Goal: Information Seeking & Learning: Check status

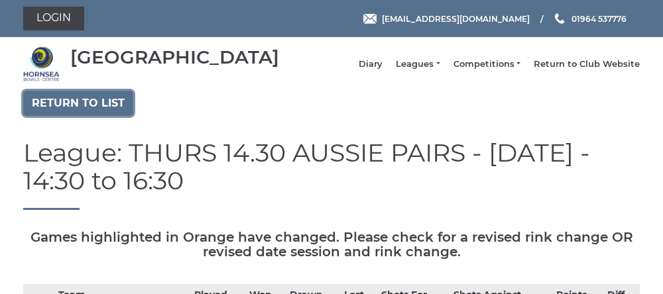
click at [82, 116] on link "Return to list" at bounding box center [78, 103] width 110 height 25
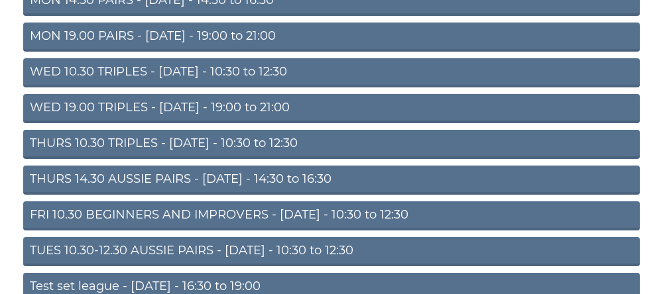
scroll to position [218, 0]
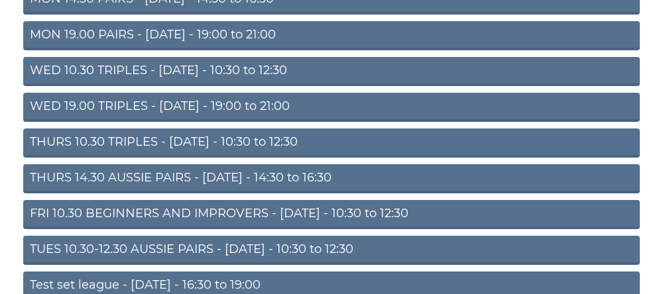
click at [123, 192] on link "THURS 14.30 AUSSIE PAIRS - [DATE] - 14:30 to 16:30" at bounding box center [331, 178] width 617 height 29
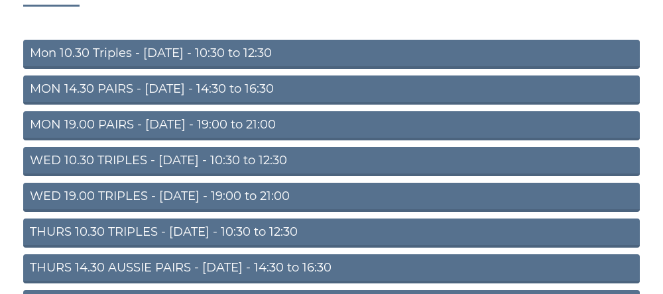
scroll to position [128, 0]
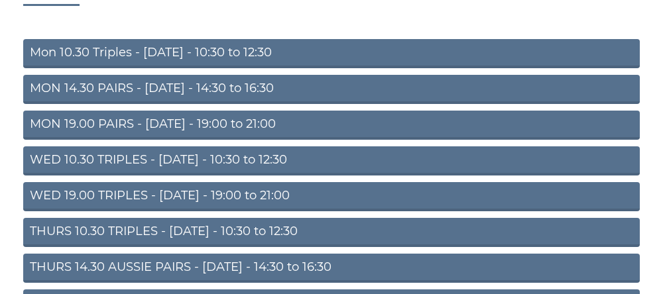
click at [83, 241] on link "THURS 10.30 TRIPLES - [DATE] - 10:30 to 12:30" at bounding box center [331, 232] width 617 height 29
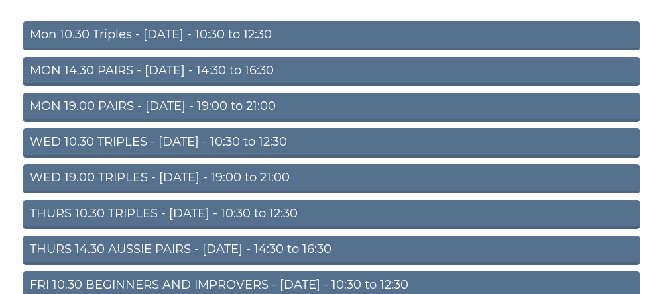
scroll to position [184, 0]
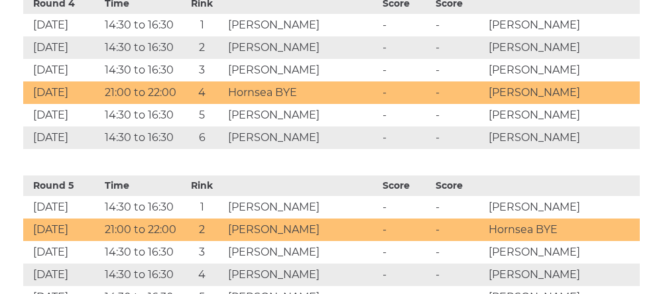
scroll to position [1267, 0]
click at [54, 219] on td "9 Oct 2025" at bounding box center [62, 207] width 78 height 23
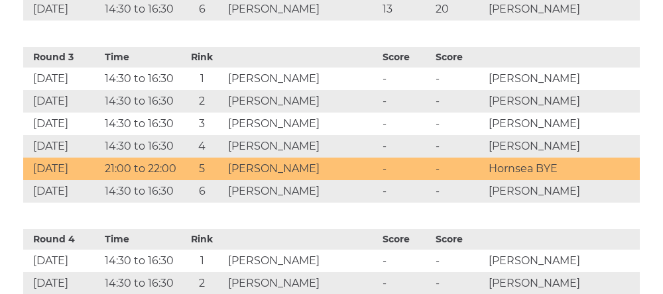
scroll to position [1030, 0]
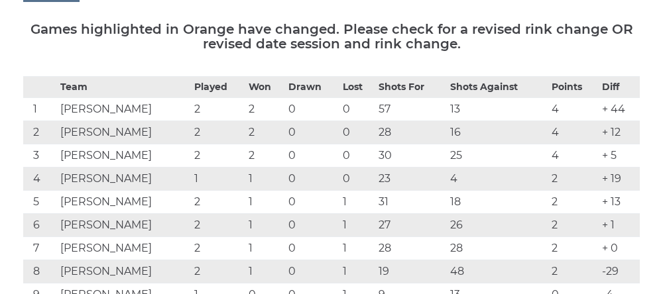
scroll to position [209, 0]
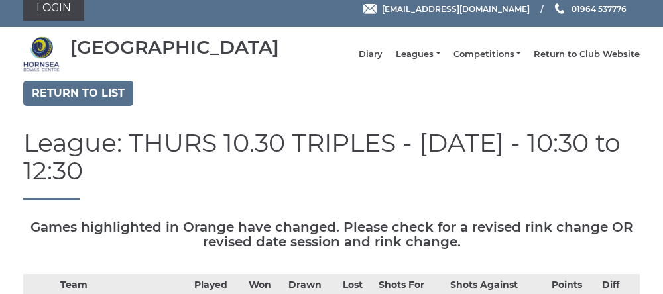
scroll to position [0, 0]
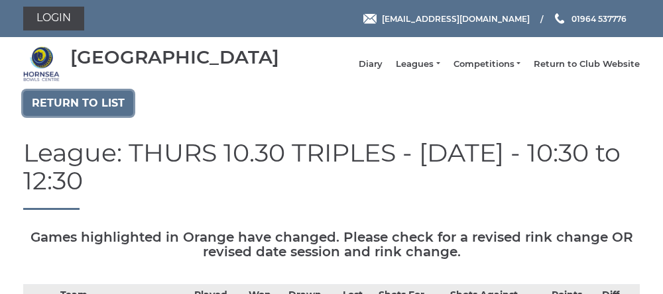
click at [67, 114] on link "Return to list" at bounding box center [78, 103] width 110 height 25
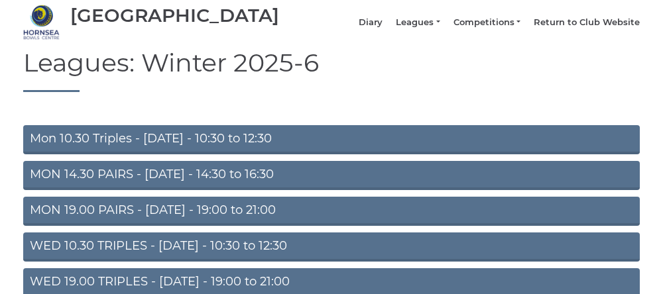
scroll to position [40, 0]
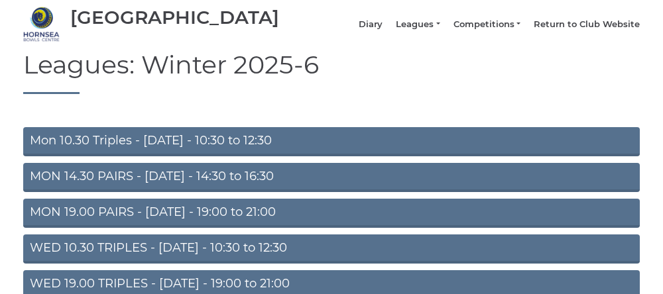
click at [76, 146] on link "Mon 10.30 Triples - [DATE] - 10:30 to 12:30" at bounding box center [331, 141] width 617 height 29
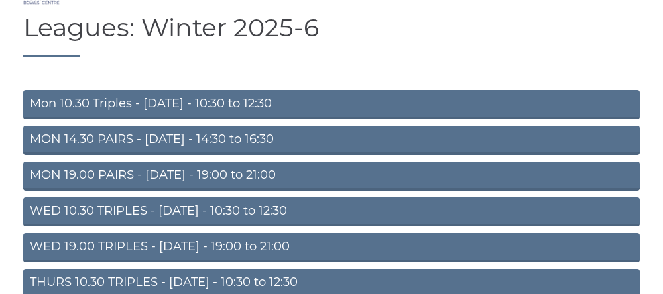
scroll to position [95, 0]
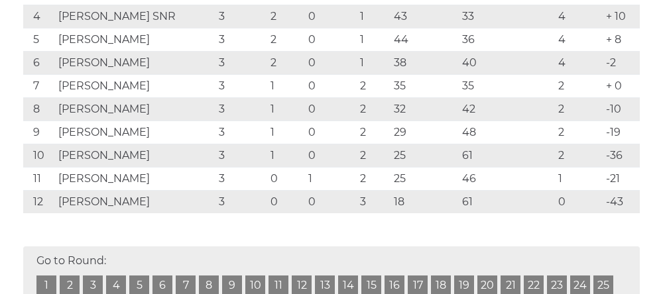
scroll to position [345, 0]
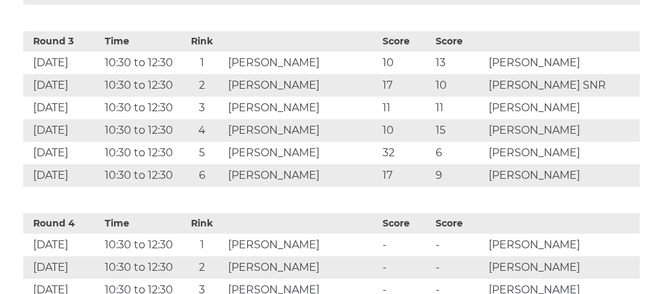
scroll to position [1018, 0]
click at [165, 52] on th "Time" at bounding box center [140, 42] width 78 height 21
click at [166, 52] on th "Time" at bounding box center [140, 42] width 78 height 21
click at [174, 52] on th "Time" at bounding box center [140, 42] width 78 height 21
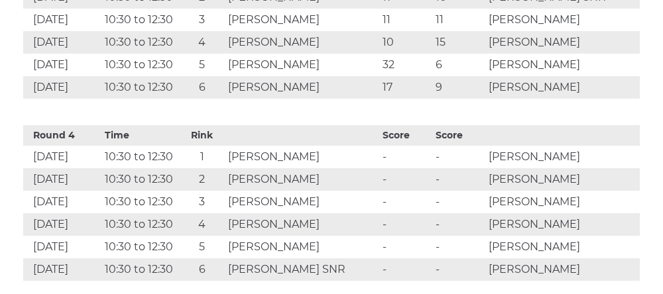
scroll to position [1118, 0]
